Goal: Task Accomplishment & Management: Complete application form

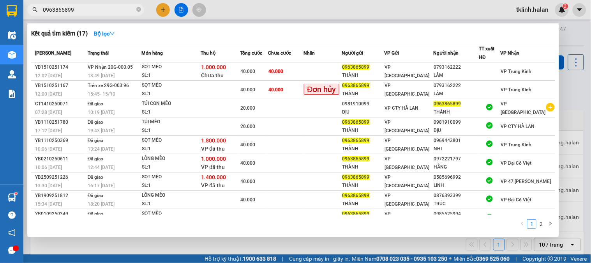
click at [106, 8] on input "0963865899" at bounding box center [89, 9] width 92 height 9
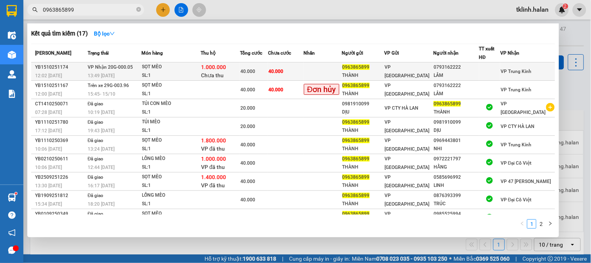
click at [295, 72] on td "40.000" at bounding box center [285, 71] width 35 height 18
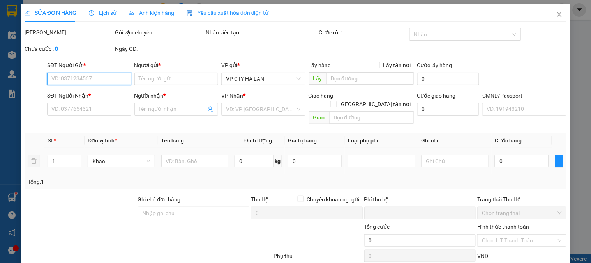
type input "0963865899"
type input "THÀNH"
type input "0793162222"
type input "LÂM"
type input "40.000"
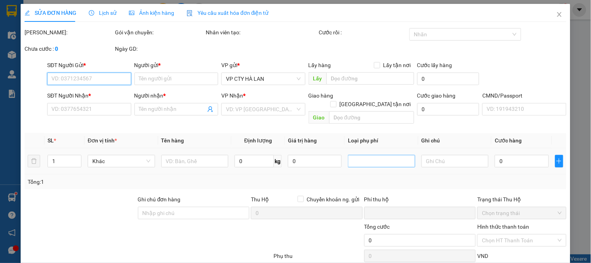
type input "40.000"
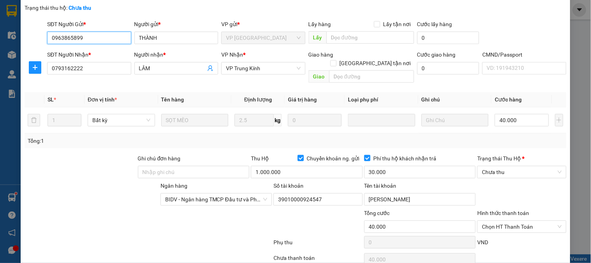
scroll to position [87, 0]
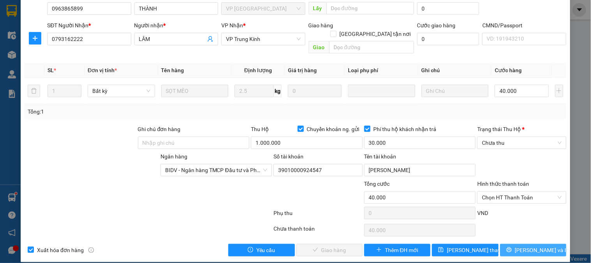
click at [530, 246] on span "[PERSON_NAME] và In" at bounding box center [542, 250] width 55 height 9
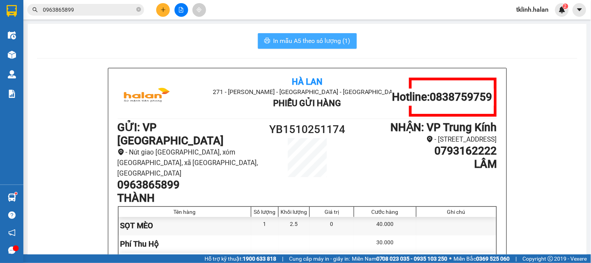
click at [326, 34] on button "In mẫu A5 theo số lượng (1)" at bounding box center [307, 41] width 99 height 16
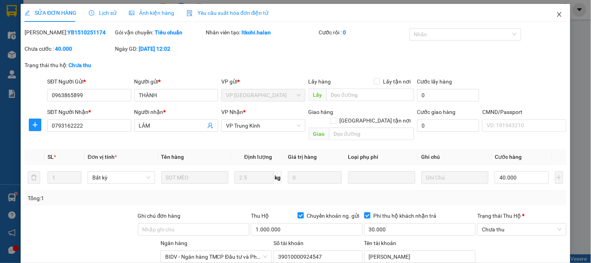
click at [557, 14] on icon "close" at bounding box center [560, 14] width 6 height 6
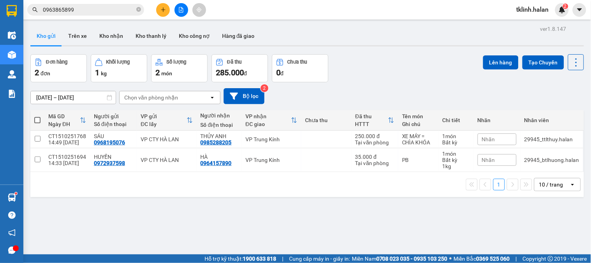
click at [260, 193] on div "1 10 / trang open" at bounding box center [307, 184] width 554 height 25
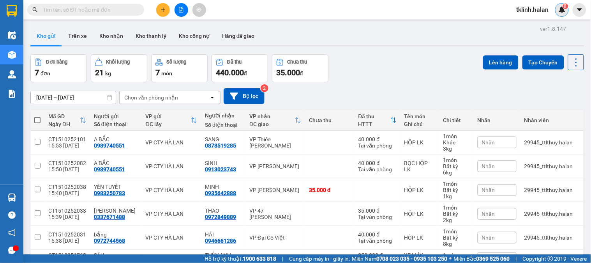
click at [564, 9] on img at bounding box center [562, 9] width 7 height 7
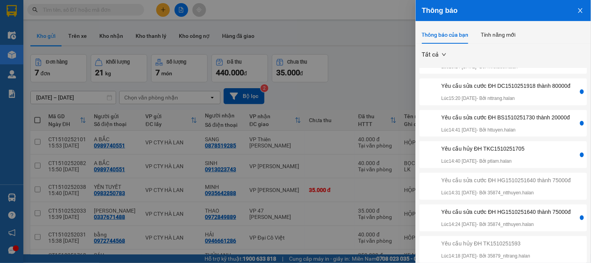
scroll to position [153, 0]
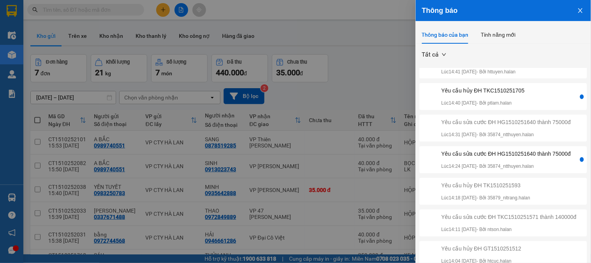
click at [514, 149] on div "Yêu cầu sửa cước ĐH HG1510251640 thành 75000đ" at bounding box center [507, 153] width 130 height 9
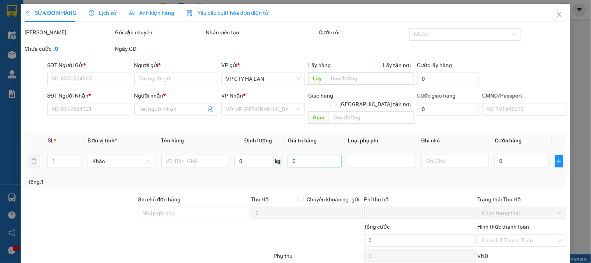
type input "0989504154"
type input "BẰNG"
type input "0982609426"
type input "HÙNG"
type input "0"
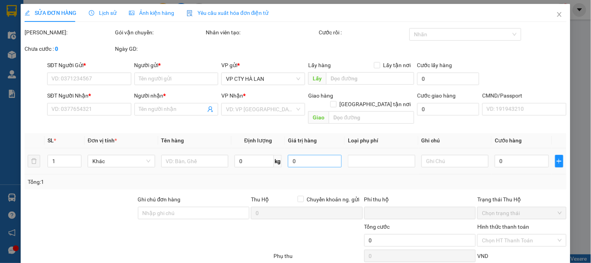
type input "75.000"
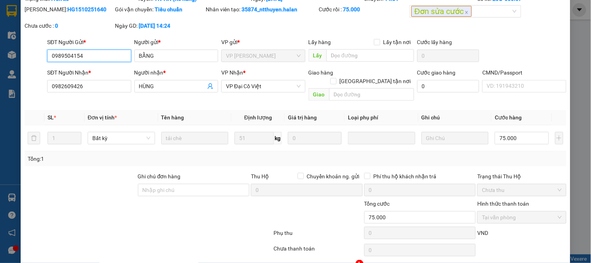
scroll to position [53, 0]
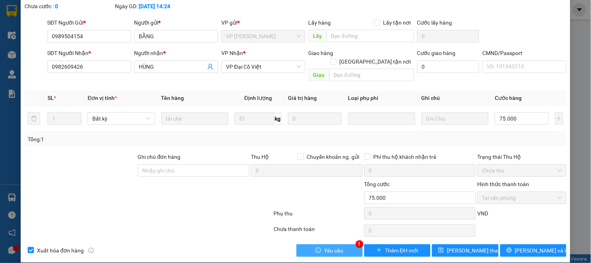
click at [331, 246] on span "Yêu cầu" at bounding box center [333, 250] width 19 height 9
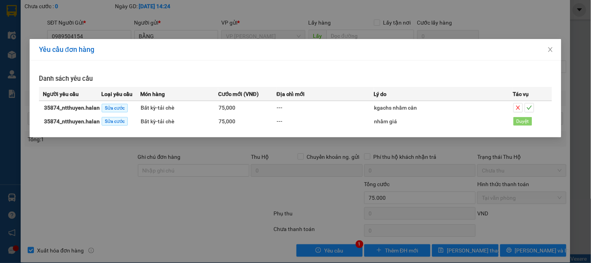
drag, startPoint x: 250, startPoint y: 230, endPoint x: 383, endPoint y: 150, distance: 154.7
click at [250, 229] on div "Yêu cầu đơn hàng Danh sách yêu cầu Người yêu cầu Loại yêu cầu Món hàng Cước mới…" at bounding box center [295, 131] width 591 height 263
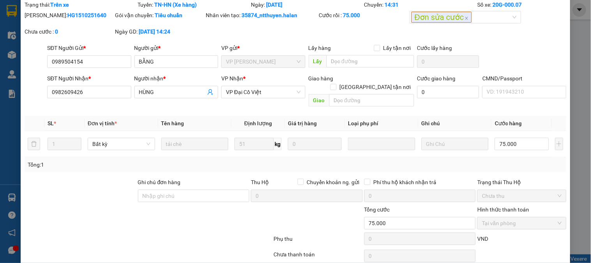
scroll to position [0, 0]
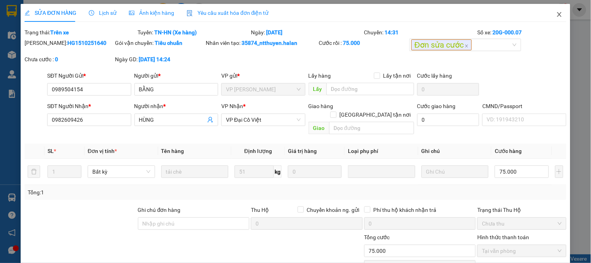
click at [557, 18] on icon "close" at bounding box center [560, 14] width 6 height 6
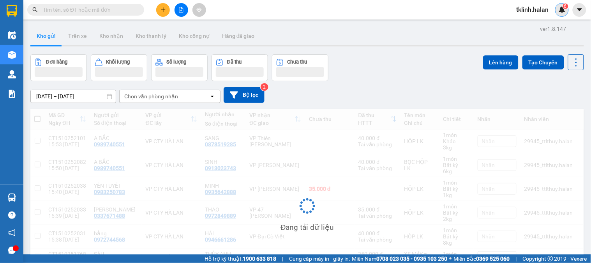
click at [562, 11] on img at bounding box center [562, 9] width 7 height 7
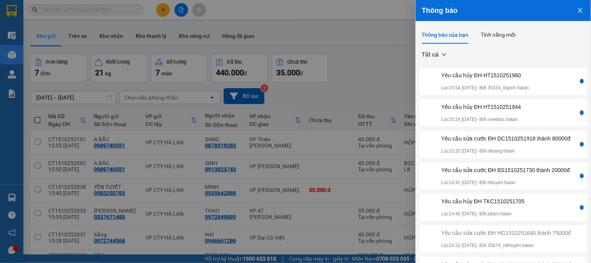
click at [547, 221] on div "Yêu cầu hủy ĐH TKC1510251705 Lúc 14:40 15/10/2025 - Bởi ptlam.halan" at bounding box center [504, 207] width 168 height 27
click at [549, 217] on div "Yêu cầu hủy ĐH TKC1510251705 Lúc 14:40 15/10/2025 - Bởi ptlam.halan" at bounding box center [499, 207] width 157 height 21
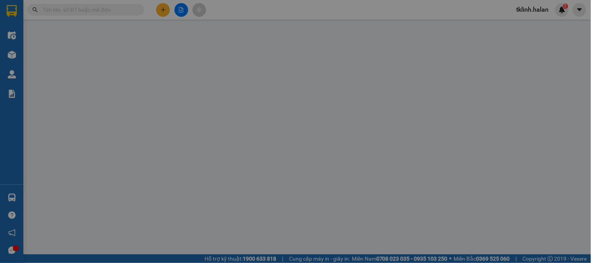
type input "0977982078"
type input "AN HUẾ"
type input "0984909963"
type input "THUẬN VĨNH YÊN"
type input "0"
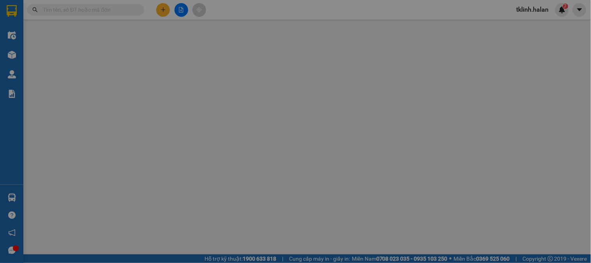
type input "25.000"
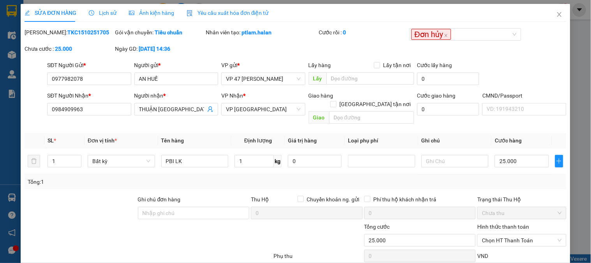
click at [90, 71] on div "SĐT Người Gửi *" at bounding box center [89, 67] width 84 height 12
click at [91, 76] on input "0977982078" at bounding box center [89, 78] width 84 height 12
click at [557, 17] on icon "close" at bounding box center [559, 14] width 4 height 5
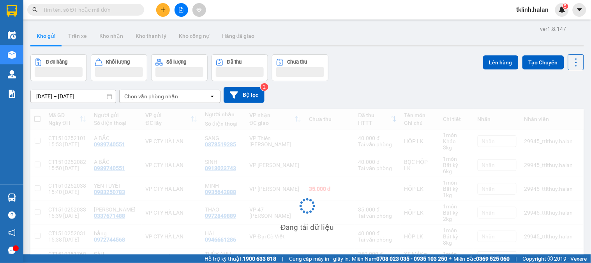
click at [133, 10] on input "text" at bounding box center [89, 9] width 92 height 9
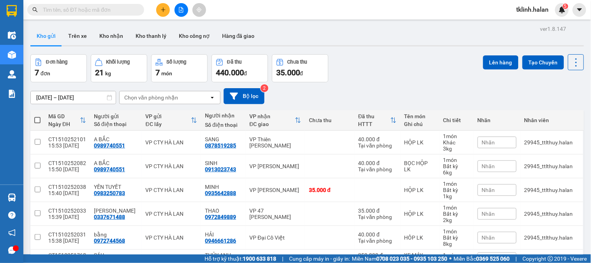
paste input "0977982078"
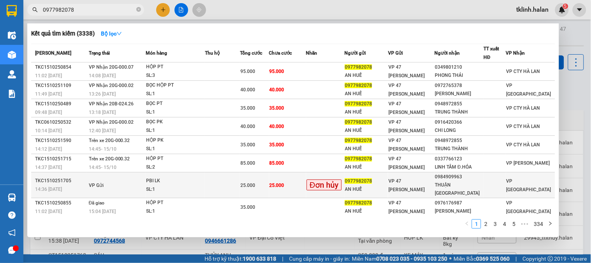
type input "0977982078"
click at [302, 184] on td "25.000" at bounding box center [287, 185] width 37 height 26
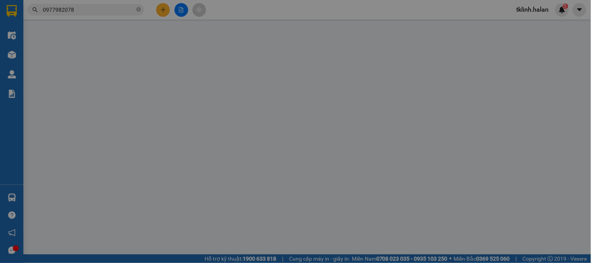
type input "0977982078"
type input "AN HUẾ"
type input "0984909963"
type input "THUẬN VĨNH YÊN"
type input "0"
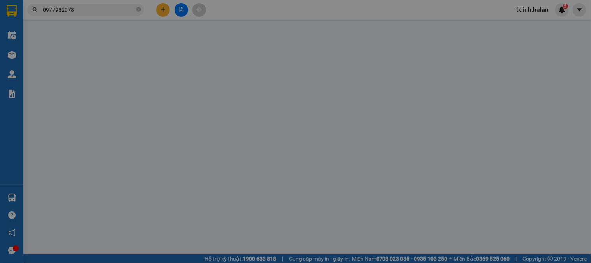
type input "25.000"
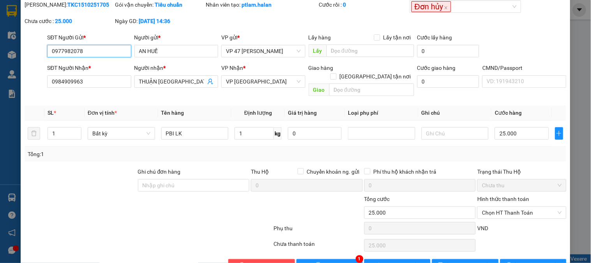
scroll to position [43, 0]
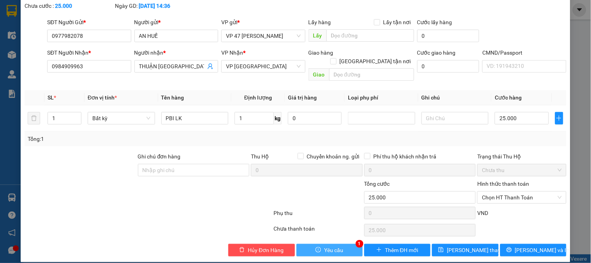
click at [334, 246] on button "Yêu cầu" at bounding box center [330, 250] width 66 height 12
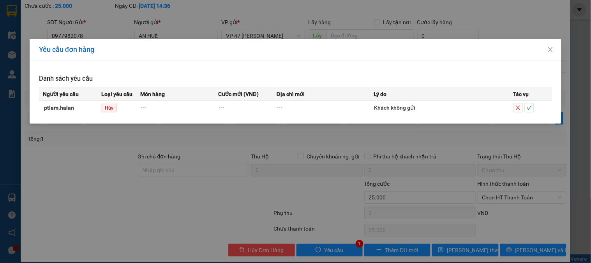
click at [181, 209] on div "Yêu cầu đơn hàng Danh sách yêu cầu Người yêu cầu Loại yêu cầu Món hàng Cước mới…" at bounding box center [295, 131] width 591 height 263
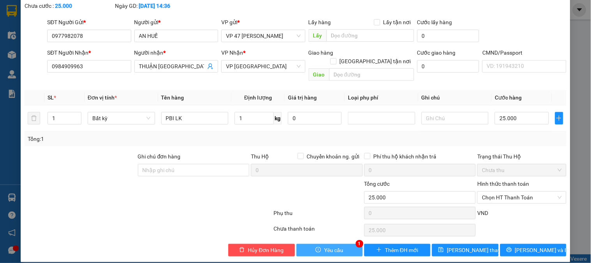
click at [335, 246] on span "Yêu cầu" at bounding box center [333, 250] width 19 height 9
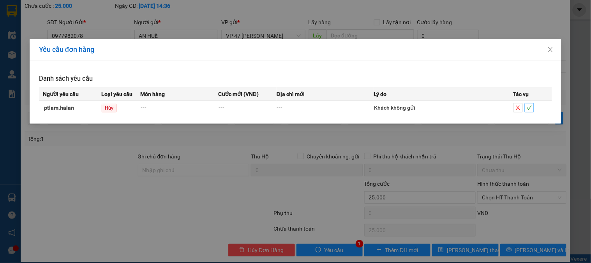
click at [530, 107] on icon "check" at bounding box center [529, 107] width 5 height 5
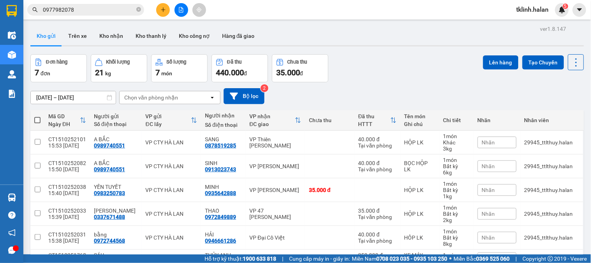
click at [339, 21] on main "ver 1.8.147 Kho gửi Trên xe Kho nhận Kho thanh lý Kho công nợ Hàng đã giao Đơn …" at bounding box center [295, 127] width 591 height 254
click at [566, 6] on span "5" at bounding box center [565, 6] width 3 height 5
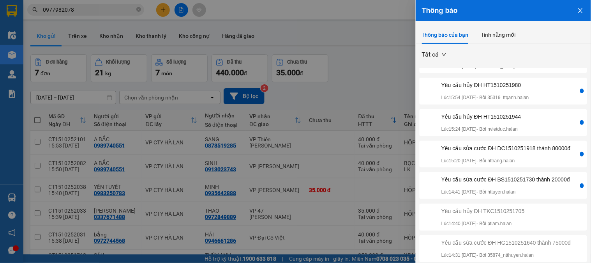
scroll to position [43, 0]
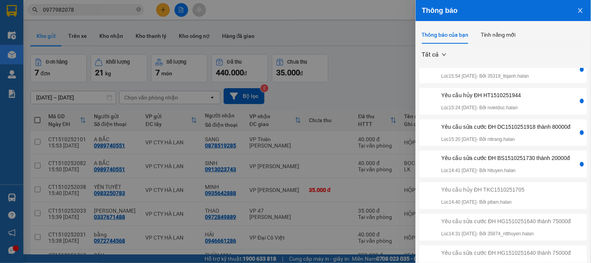
click at [548, 162] on div "Yêu cầu sửa cước ĐH BS1510251730 thành 20000đ" at bounding box center [506, 158] width 129 height 9
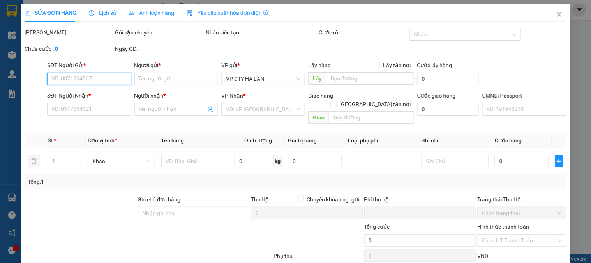
type input "0967367343"
type input "TUẤN"
type input "0984392689"
type input "ĐĂNG HOA"
type input "0"
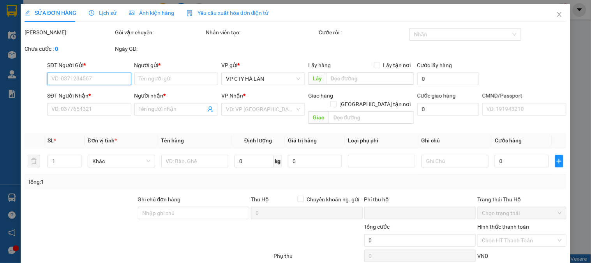
type input "40.000"
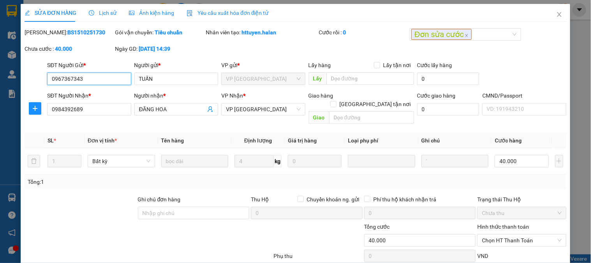
scroll to position [43, 0]
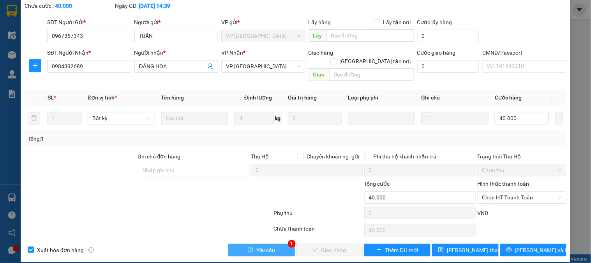
click at [270, 246] on span "Yêu cầu" at bounding box center [265, 250] width 19 height 9
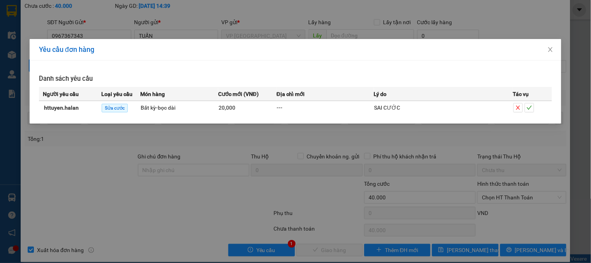
click at [223, 183] on div "Yêu cầu đơn hàng Danh sách yêu cầu Người yêu cầu Loại yêu cầu Món hàng Cước mới…" at bounding box center [295, 131] width 591 height 263
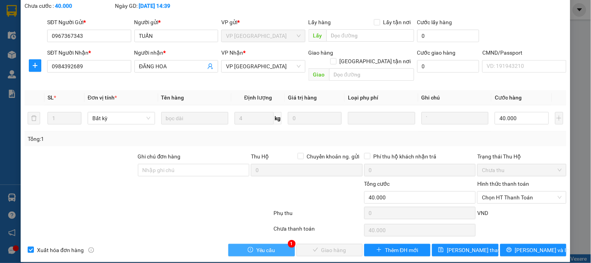
drag, startPoint x: 261, startPoint y: 236, endPoint x: 270, endPoint y: 235, distance: 8.6
click at [260, 244] on button "Yêu cầu" at bounding box center [261, 250] width 66 height 12
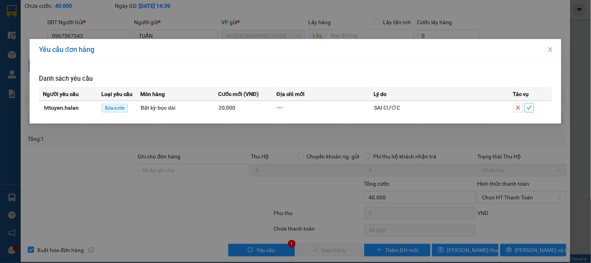
click at [531, 106] on icon "check" at bounding box center [529, 107] width 5 height 5
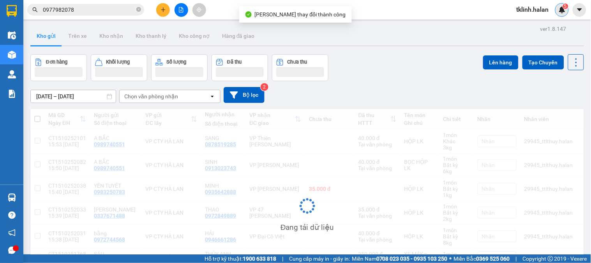
click at [564, 9] on span "5" at bounding box center [565, 6] width 3 height 5
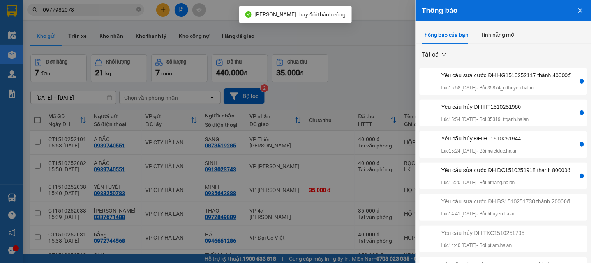
click at [524, 80] on div "Yêu cầu sửa cước ĐH HG1510252117 thành 40000đ" at bounding box center [507, 75] width 130 height 9
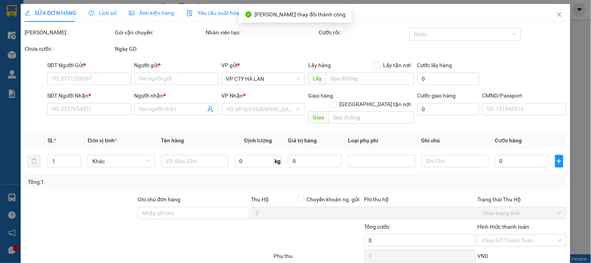
type input "0915015215"
type input "c LIÊN"
type input "0971116597"
type input "DIỆU LINH"
type input "0"
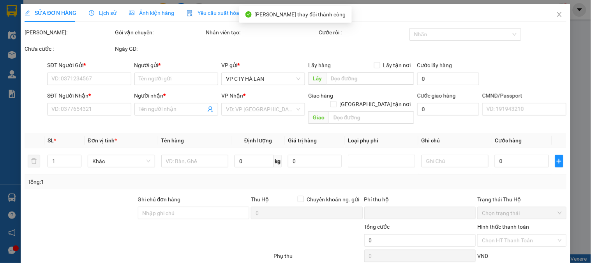
type input "35.000"
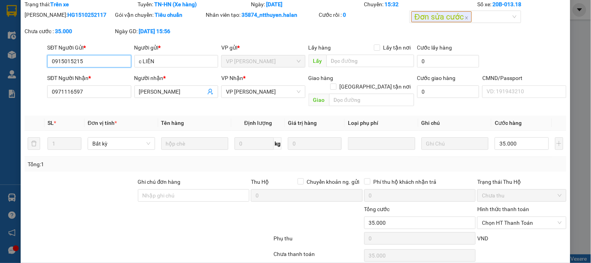
scroll to position [43, 0]
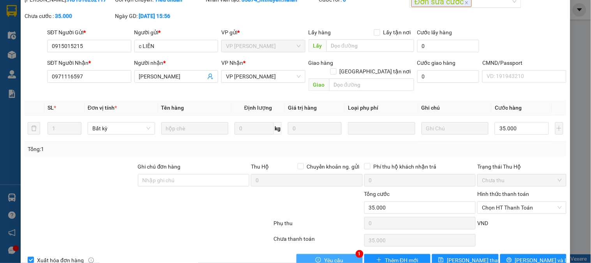
click at [338, 256] on span "Yêu cầu" at bounding box center [333, 260] width 19 height 9
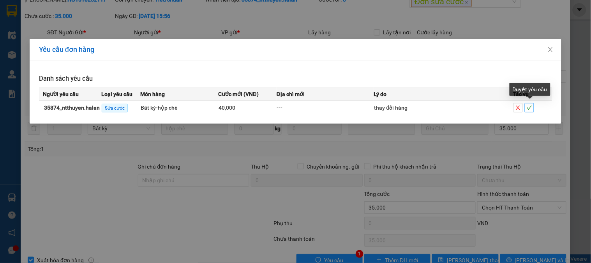
click at [532, 108] on icon "check" at bounding box center [529, 107] width 5 height 5
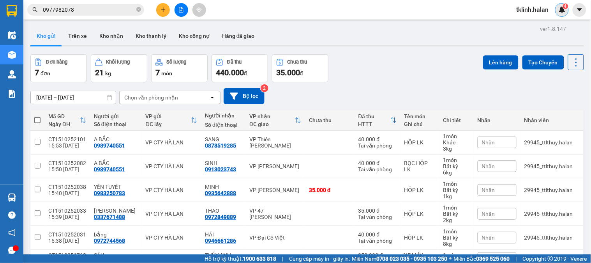
click at [563, 9] on img at bounding box center [562, 9] width 7 height 7
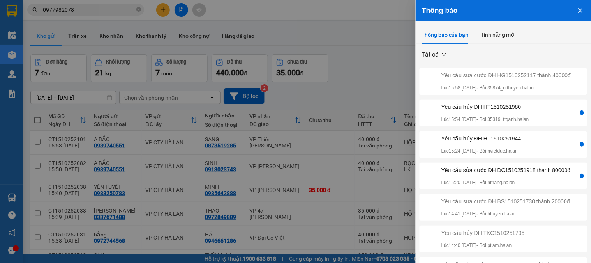
click at [527, 174] on div "Yêu cầu sửa cước ĐH DC1510251918 thành 80000đ" at bounding box center [506, 170] width 129 height 9
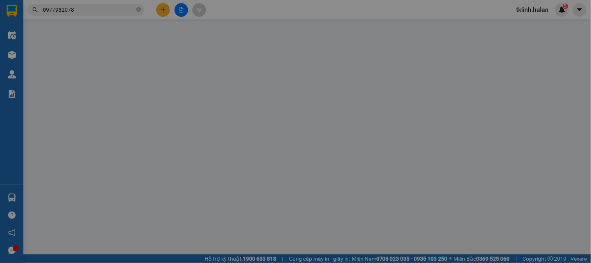
type input "0984710847"
type input "YẾN (CÂN ĐIỆN TỬ)"
type input "0975290114"
type input "VIỆT"
type input "0"
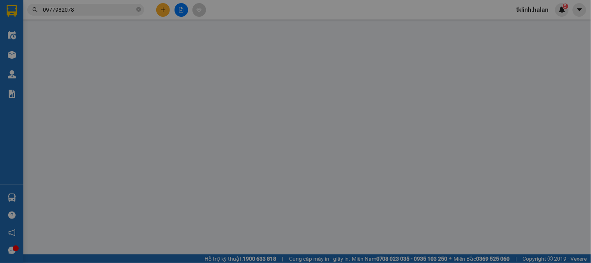
type input "90.000"
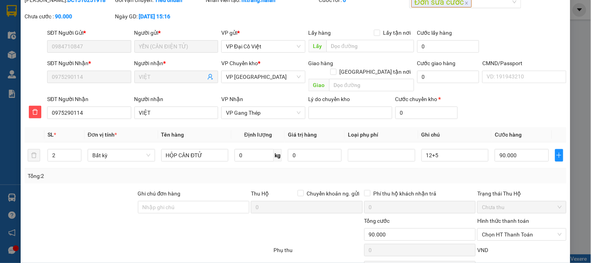
scroll to position [69, 0]
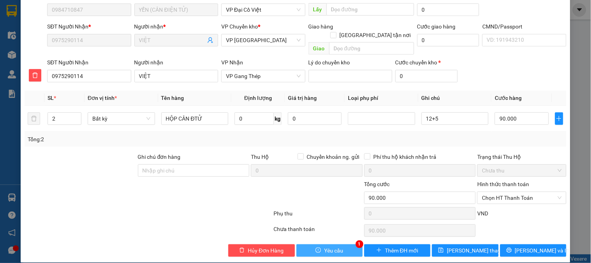
click at [341, 244] on button "Yêu cầu" at bounding box center [330, 250] width 66 height 12
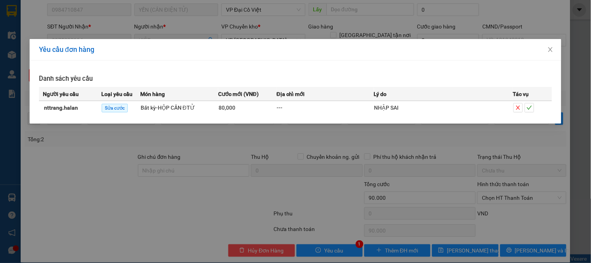
click at [329, 177] on div "Yêu cầu đơn hàng Danh sách yêu cầu Người yêu cầu Loại yêu cầu Món hàng Cước mới…" at bounding box center [295, 131] width 591 height 263
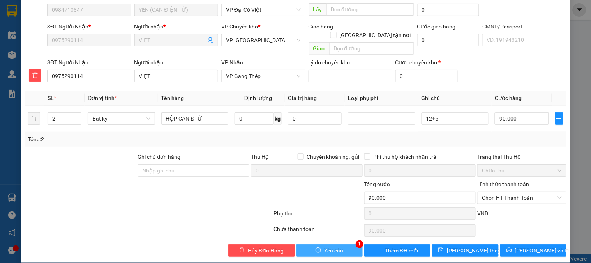
click at [341, 244] on button "Yêu cầu" at bounding box center [330, 250] width 66 height 12
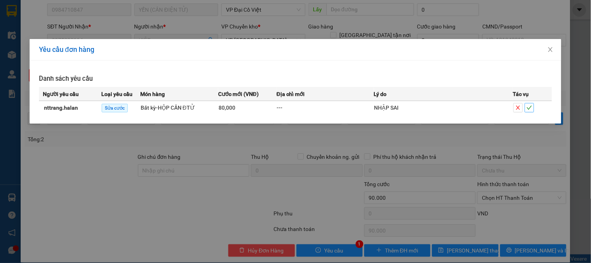
click at [533, 108] on span "check" at bounding box center [529, 107] width 9 height 5
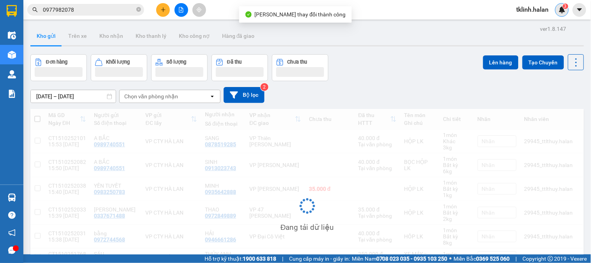
click at [564, 9] on img at bounding box center [562, 9] width 7 height 7
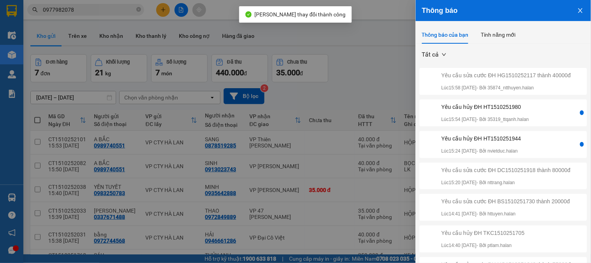
click at [547, 154] on div "Yêu cầu hủy ĐH HT1510251944 Lúc 15:24 15/10/2025 - Bởi nvietduc.halan" at bounding box center [499, 144] width 157 height 21
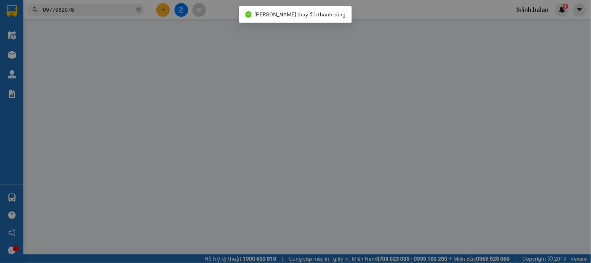
type input "0333802889"
type input "TÂN"
type input "0969638567"
type input "TÂM"
checkbox input "true"
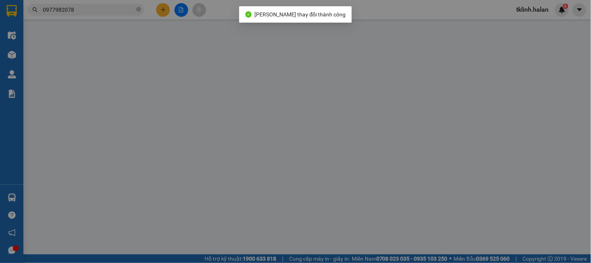
type input "31 NGÕ 188 Đ. Cổ Bi, Cổ Bi, Gia Lâm, Hà Nội, Vietnam"
type input "0"
type input "105.000"
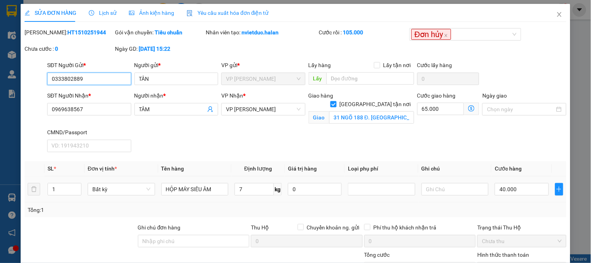
click at [112, 80] on input "0333802889" at bounding box center [89, 78] width 84 height 12
click at [557, 12] on span "Close" at bounding box center [560, 15] width 22 height 22
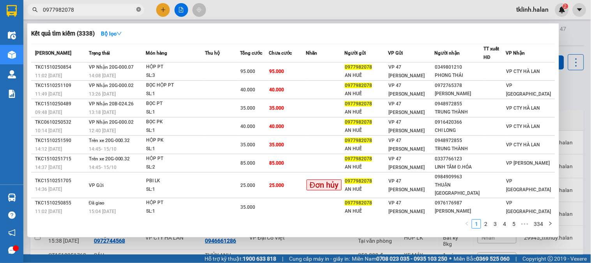
click at [139, 9] on icon "close-circle" at bounding box center [138, 9] width 5 height 5
paste input "0333802889"
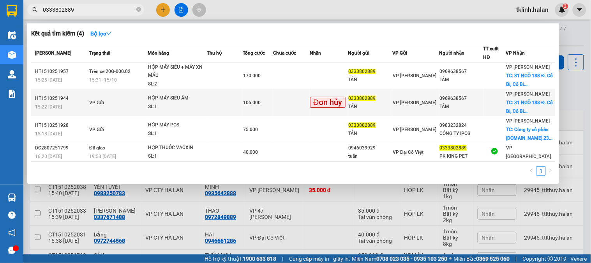
type input "0333802889"
click at [289, 106] on td at bounding box center [291, 102] width 37 height 27
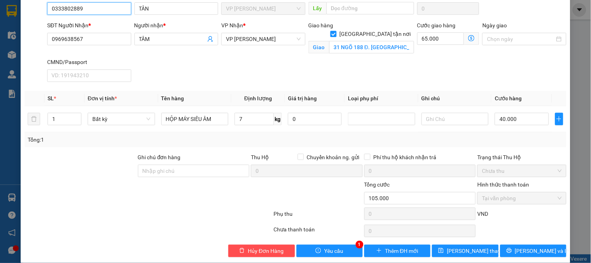
scroll to position [80, 0]
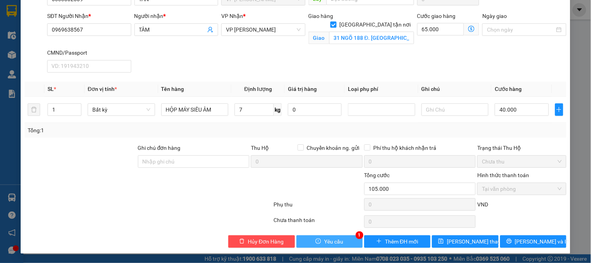
click at [328, 243] on span "Yêu cầu" at bounding box center [333, 241] width 19 height 9
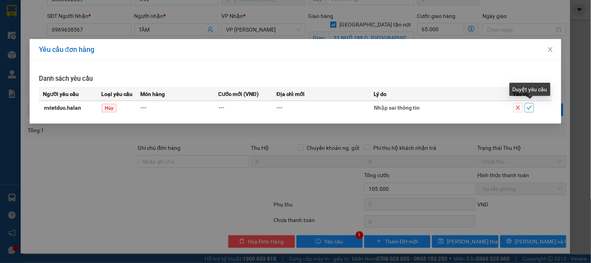
click at [529, 110] on icon "check" at bounding box center [529, 107] width 5 height 5
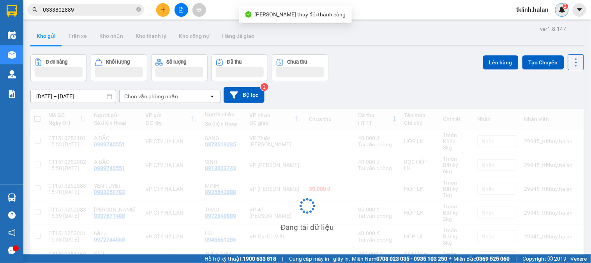
click at [565, 8] on span "2" at bounding box center [565, 6] width 3 height 5
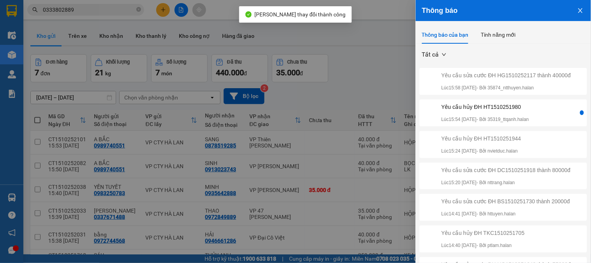
click at [546, 122] on div "Yêu cầu hủy ĐH HT1510251980 Lúc 15:54 15/10/2025 - Bởi 35319_ttqanh.halan" at bounding box center [499, 113] width 157 height 21
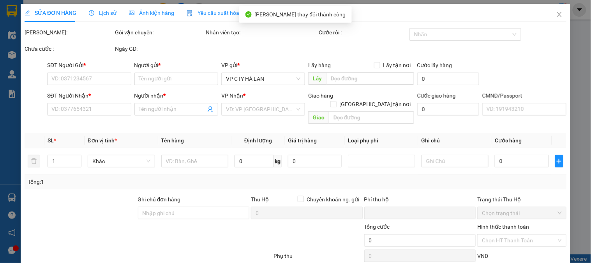
type input "0353335176"
type input "KIỀU ANH"
type input "0981311555"
type input "PHÚC KHANG"
checkbox input "true"
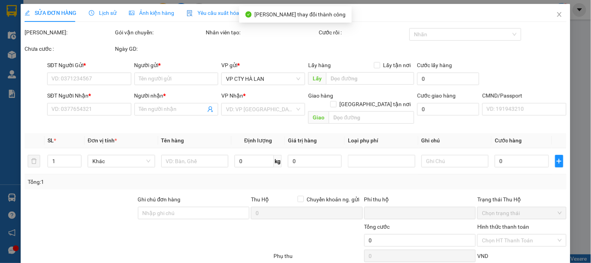
type input "11/68 Ngõ 1277 Giải Phóng, Thịnh Liệt, Hoàng Mai, Hà Nội"
type input "0"
type input "95.000"
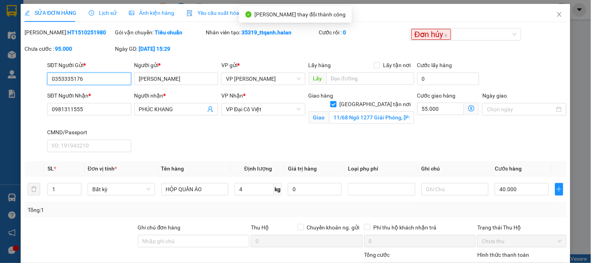
click at [101, 82] on input "0353335176" at bounding box center [89, 78] width 84 height 12
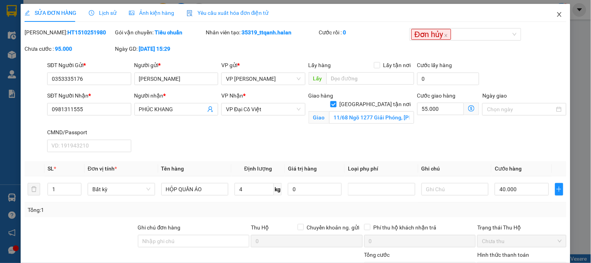
click at [557, 15] on icon "close" at bounding box center [560, 14] width 6 height 6
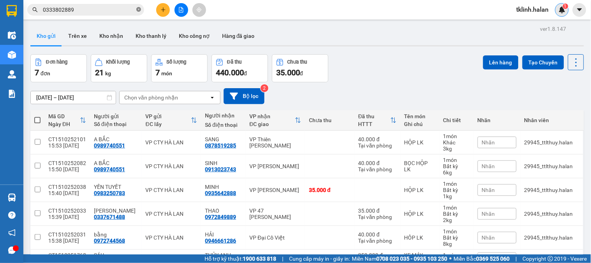
click at [137, 10] on icon "close-circle" at bounding box center [138, 9] width 5 height 5
paste input "0353335176"
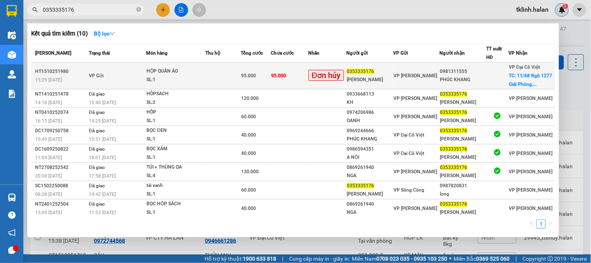
type input "0353335176"
click at [299, 79] on td "95.000" at bounding box center [289, 75] width 37 height 27
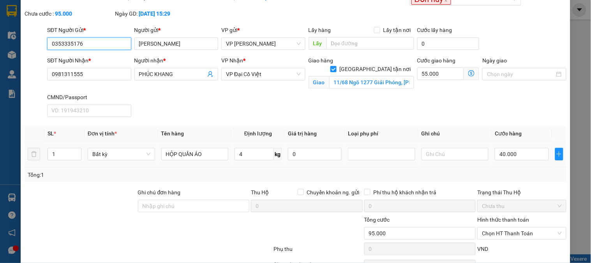
scroll to position [80, 0]
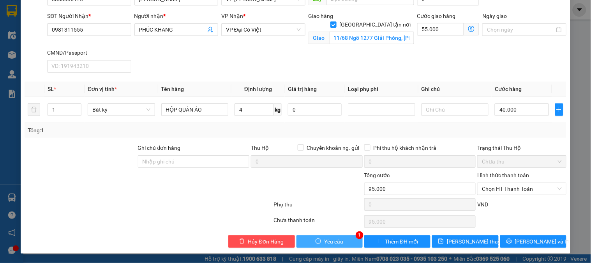
click at [342, 242] on button "Yêu cầu" at bounding box center [330, 241] width 66 height 12
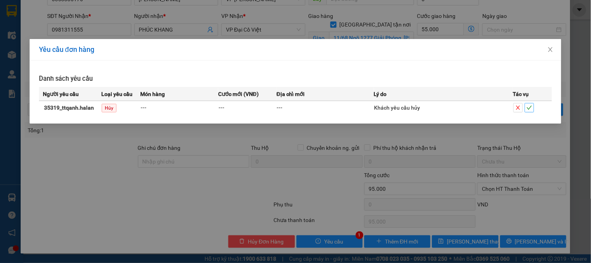
click at [528, 108] on icon "check" at bounding box center [529, 108] width 5 height 4
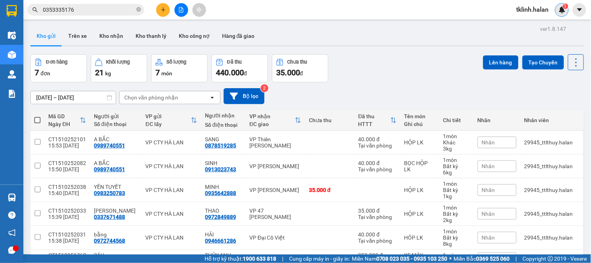
click at [329, 27] on div "Kho gửi Trên xe Kho nhận Kho thanh lý Kho công nợ Hàng đã giao" at bounding box center [307, 37] width 554 height 21
click at [564, 13] on div "1" at bounding box center [562, 10] width 14 height 14
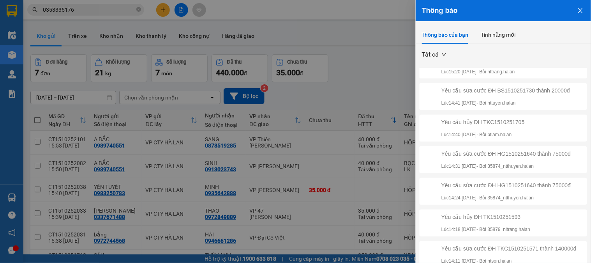
scroll to position [22, 0]
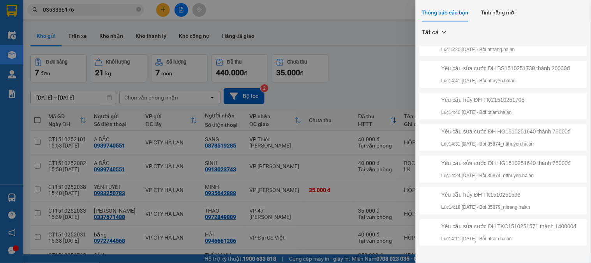
click at [383, 92] on div at bounding box center [295, 131] width 591 height 263
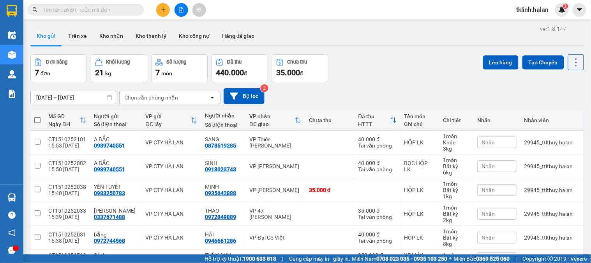
click at [100, 8] on input "text" at bounding box center [89, 9] width 92 height 9
paste input "0410251737"
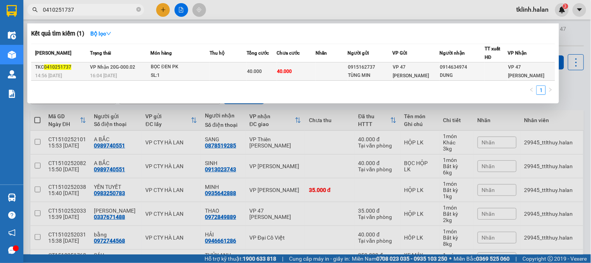
type input "0410251737"
click at [323, 72] on td at bounding box center [332, 71] width 32 height 18
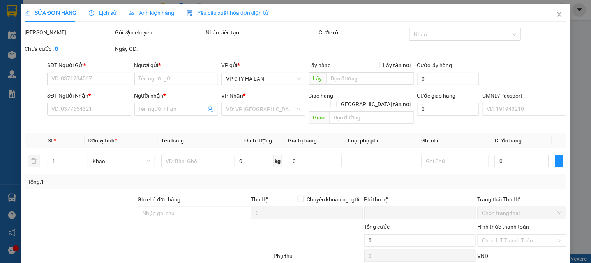
type input "0915162737"
type input "TÙNG MIN"
type input "0914634974"
type input "DUNG"
type input "0"
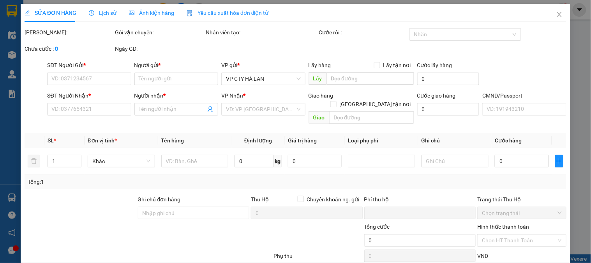
type input "40.000"
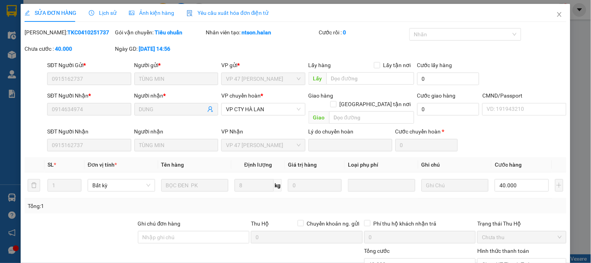
click at [288, 38] on div "Nhân viên tạo: ntson.halan" at bounding box center [261, 36] width 113 height 16
click at [557, 15] on icon "close" at bounding box center [560, 14] width 6 height 6
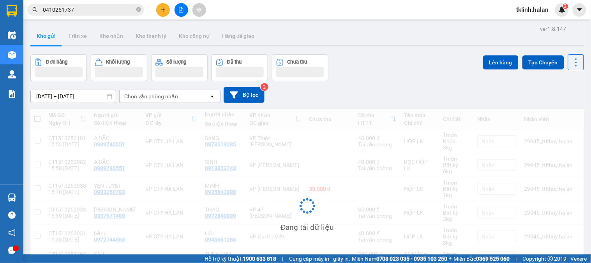
click at [138, 260] on div "Hỗ trợ kỹ thuật: 1900 633 818 | Cung cấp máy in - giấy in: Miền Nam 0708 023 03…" at bounding box center [293, 258] width 587 height 9
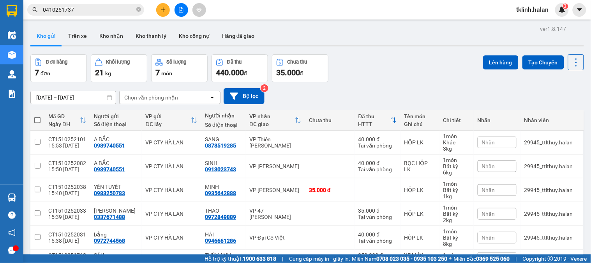
click at [323, 34] on div "Kho gửi Trên xe Kho nhận Kho thanh lý Kho công nợ Hàng đã giao" at bounding box center [307, 37] width 554 height 21
click at [566, 9] on span "3" at bounding box center [565, 6] width 3 height 5
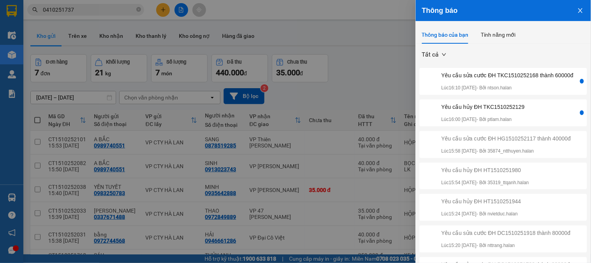
click at [536, 80] on div "Yêu cầu sửa cước ĐH TKC1510252168 thành 60000đ" at bounding box center [508, 75] width 132 height 9
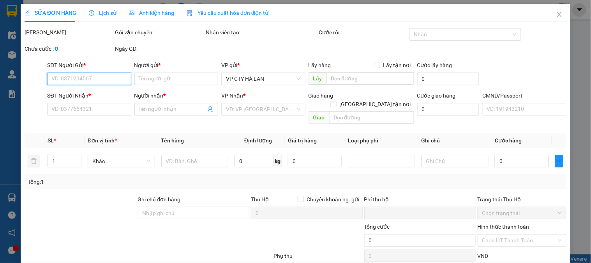
type input "0983883611"
type input "THU. TKC"
type input "0938666682"
type input "HIẾU"
type input "0"
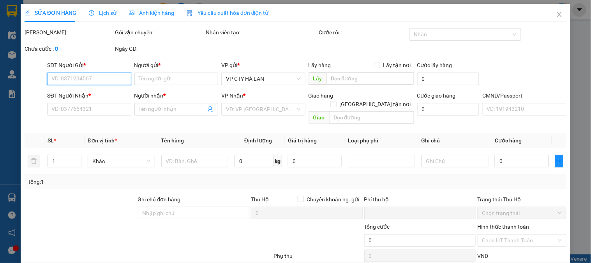
type input "75.000"
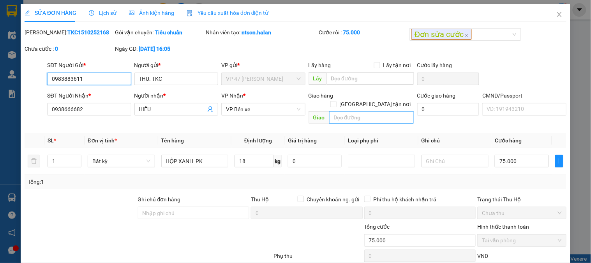
scroll to position [43, 0]
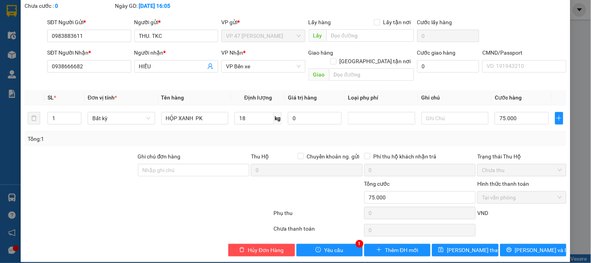
click at [326, 249] on div "SỬA ĐƠN HÀNG Lịch sử Ảnh kiện hàng Yêu cầu xuất hóa đơn điện tử Total Paid Fee …" at bounding box center [296, 111] width 550 height 301
click at [326, 246] on span "Yêu cầu" at bounding box center [333, 250] width 19 height 9
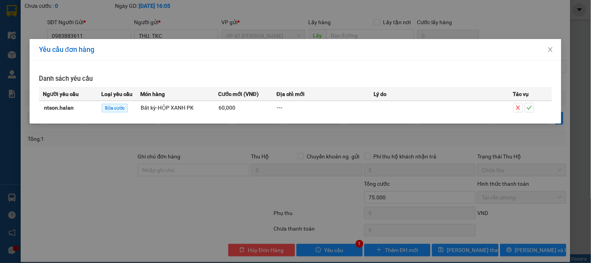
click at [253, 185] on div "Yêu cầu đơn hàng Danh sách yêu cầu Người yêu cầu Loại yêu cầu Món hàng Cước mới…" at bounding box center [295, 131] width 591 height 263
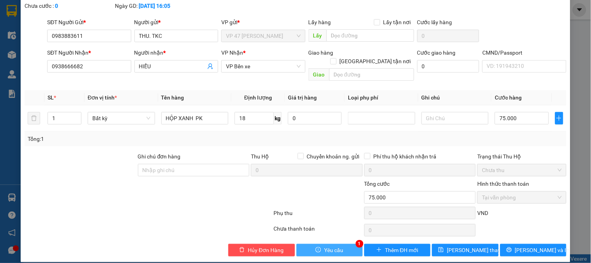
click at [349, 244] on button "Yêu cầu" at bounding box center [330, 250] width 66 height 12
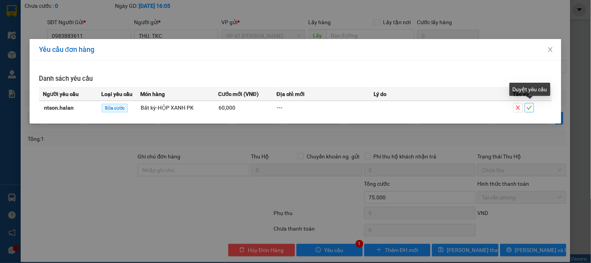
click at [531, 108] on icon "check" at bounding box center [529, 107] width 5 height 5
